Goal: Task Accomplishment & Management: Manage account settings

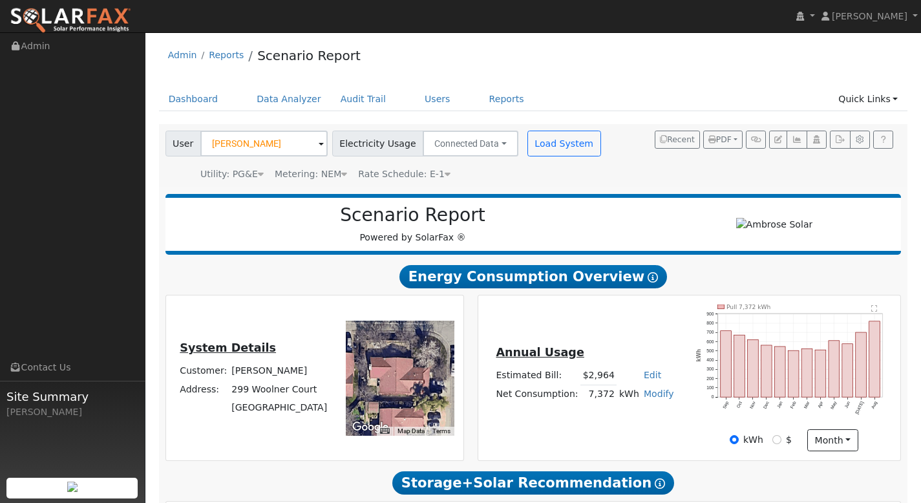
scroll to position [698, 0]
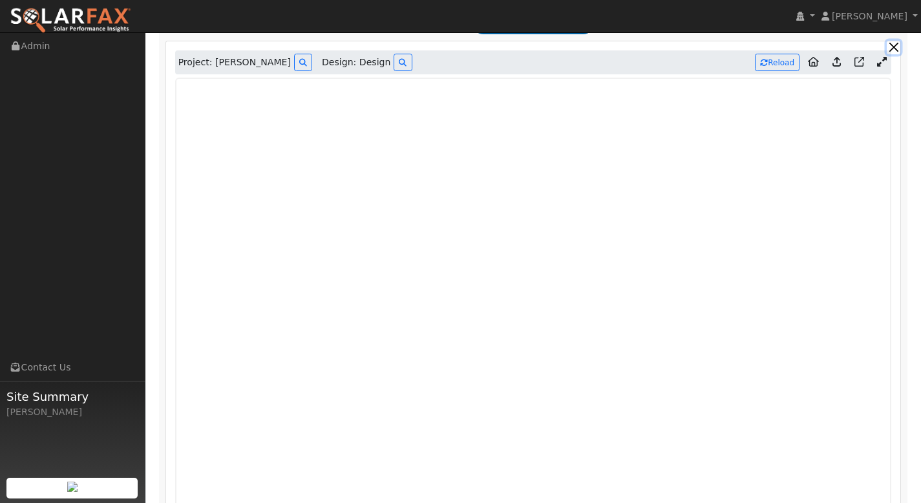
click at [897, 50] on button "button" at bounding box center [893, 48] width 14 height 14
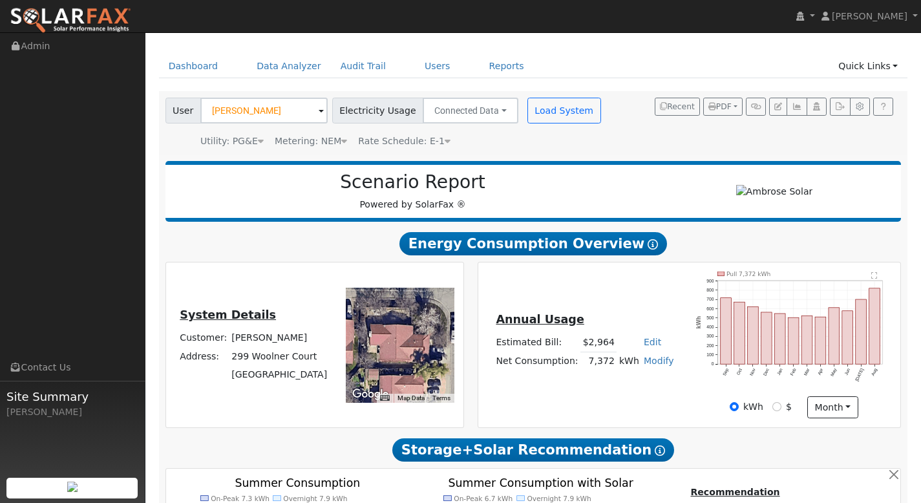
scroll to position [0, 0]
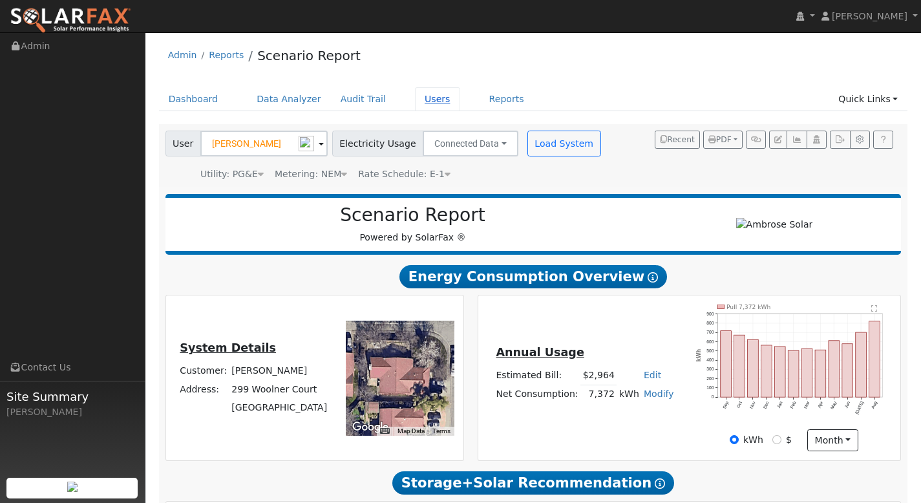
click at [426, 96] on link "Users" at bounding box center [437, 99] width 45 height 24
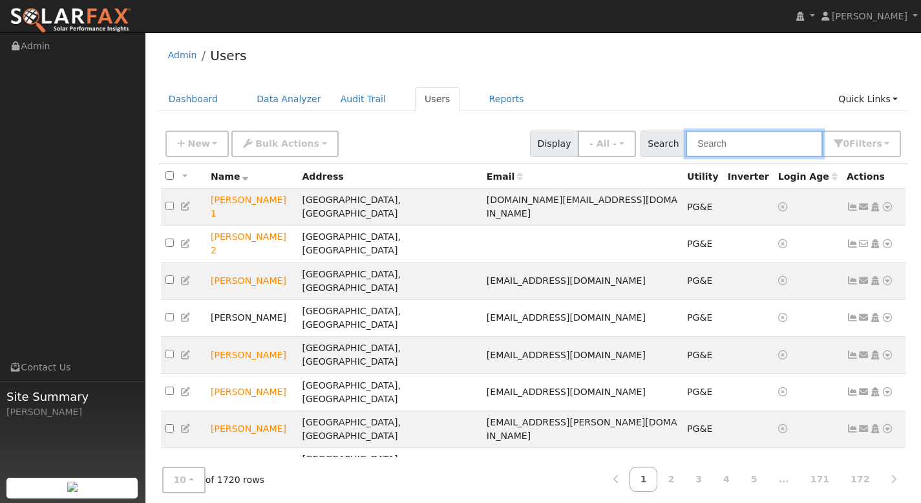
click at [736, 143] on input "text" at bounding box center [753, 143] width 137 height 26
paste input "[PERSON_NAME]"
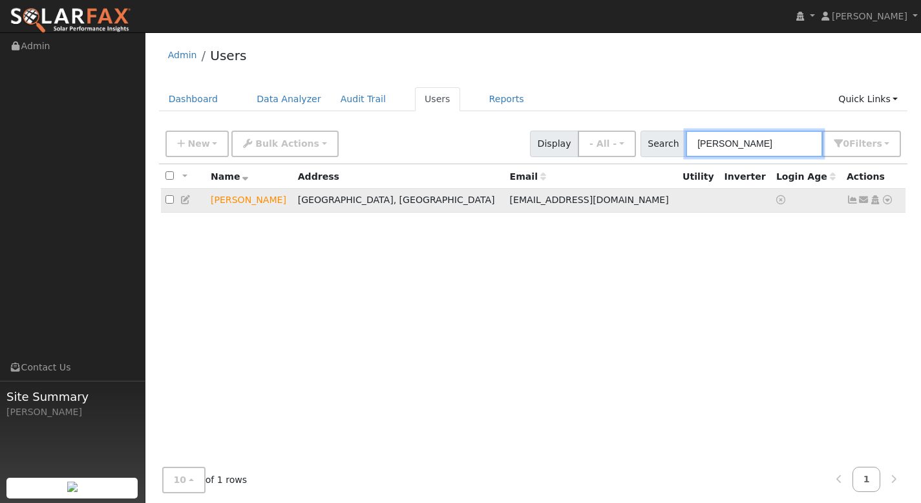
type input "[PERSON_NAME]"
click at [886, 201] on icon at bounding box center [887, 199] width 12 height 9
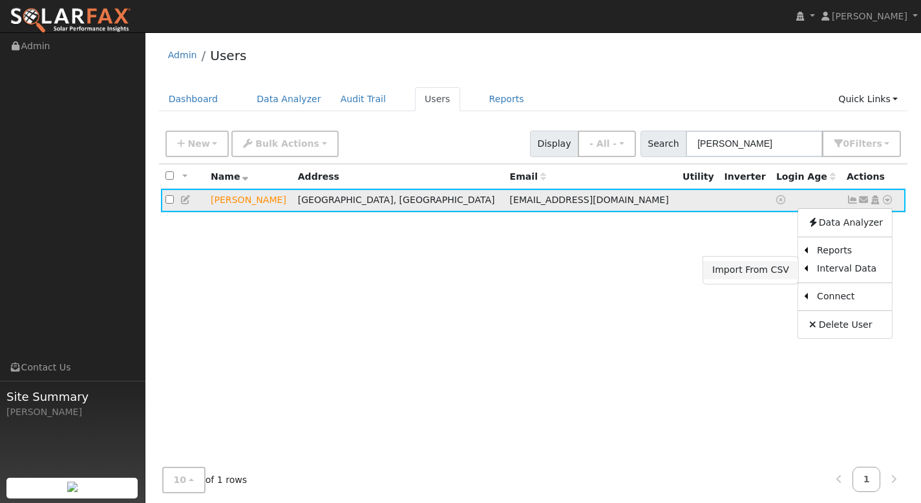
click at [787, 269] on link "Import From CSV" at bounding box center [750, 270] width 95 height 18
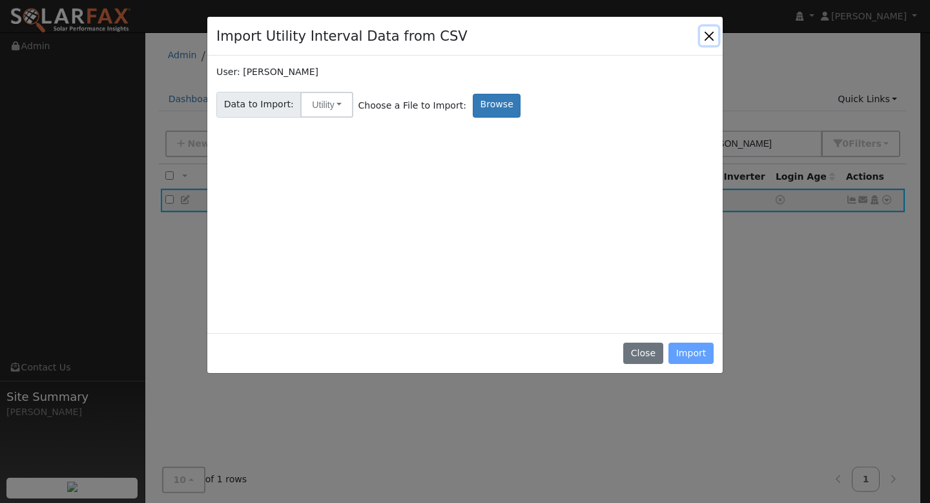
click at [714, 39] on button "Close" at bounding box center [709, 35] width 18 height 18
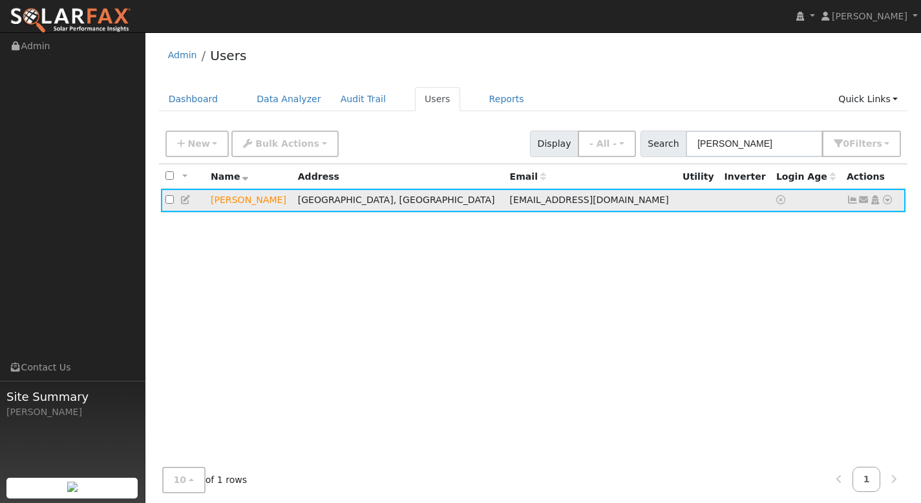
click at [854, 201] on icon at bounding box center [852, 199] width 12 height 9
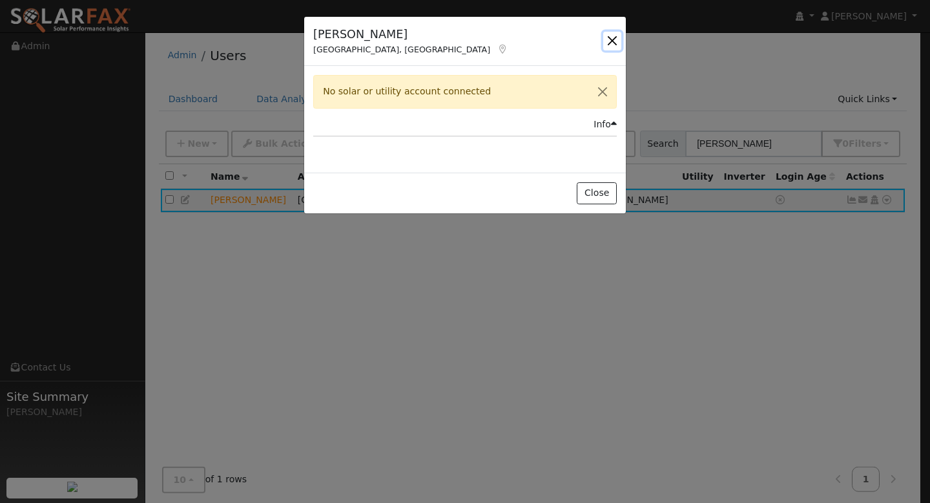
click at [609, 37] on button "button" at bounding box center [612, 41] width 18 height 18
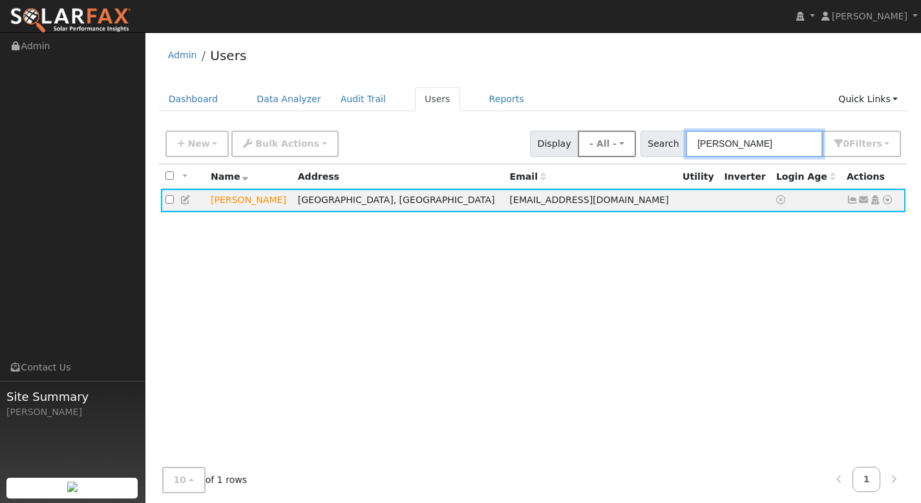
drag, startPoint x: 733, startPoint y: 147, endPoint x: 641, endPoint y: 145, distance: 92.4
click at [641, 145] on div "New Add User Quick Add Quick Connect Quick Convert Lead Bulk Actions Send Email…" at bounding box center [533, 141] width 740 height 31
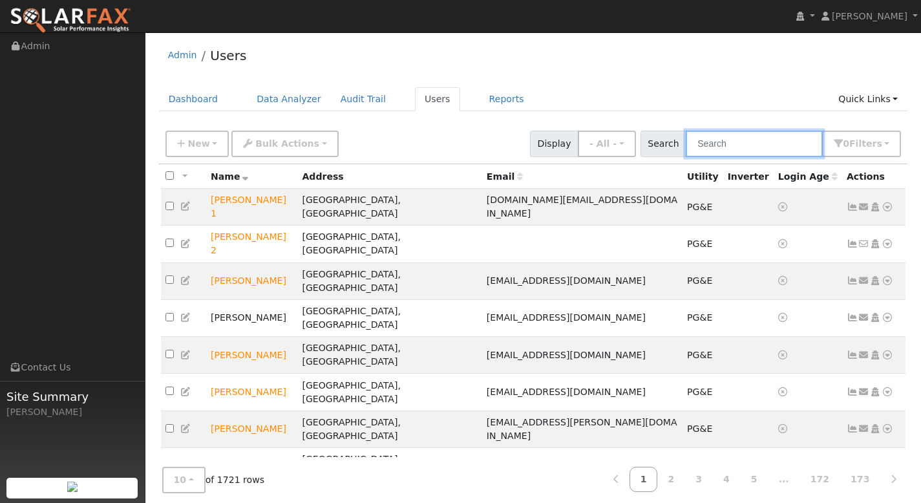
paste input "[PERSON_NAME]"
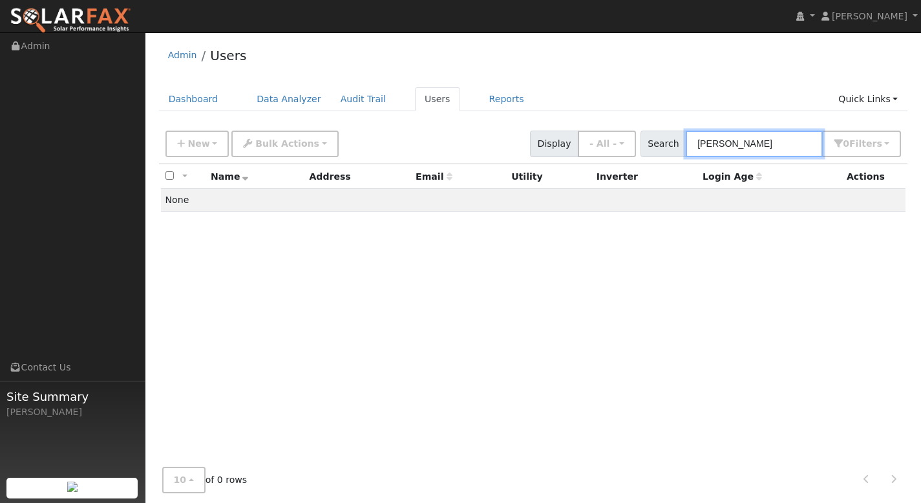
type input "[PERSON_NAME]"
